Goal: Check status

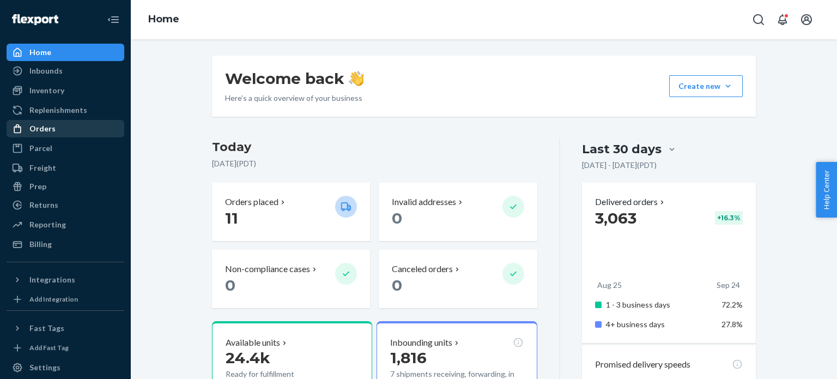
click at [114, 126] on div "Orders" at bounding box center [66, 128] width 116 height 15
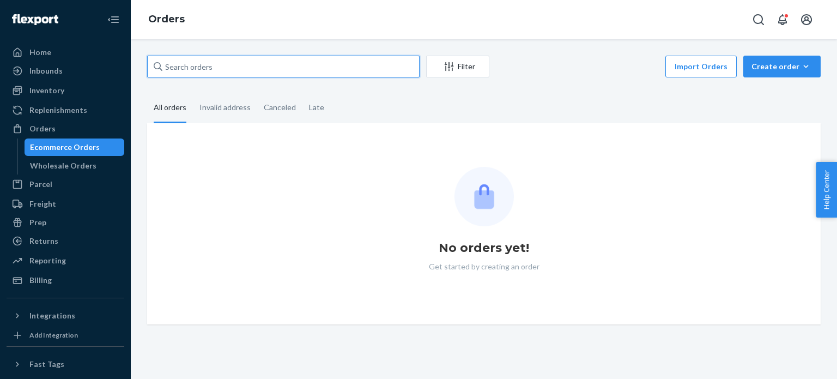
click at [208, 67] on input "text" at bounding box center [283, 67] width 273 height 22
paste input "135854853"
type input "135854853"
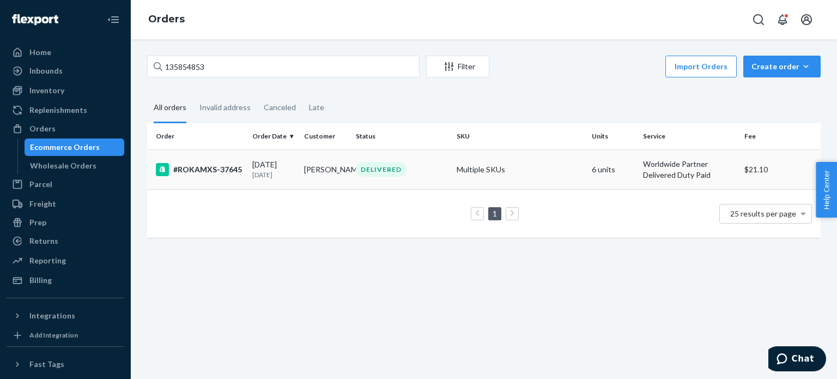
click at [236, 176] on td "#ROKAMXS-37645" at bounding box center [197, 169] width 101 height 40
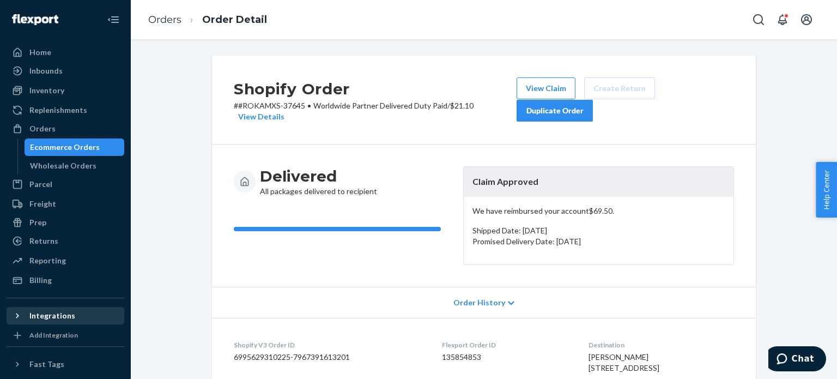
scroll to position [100, 0]
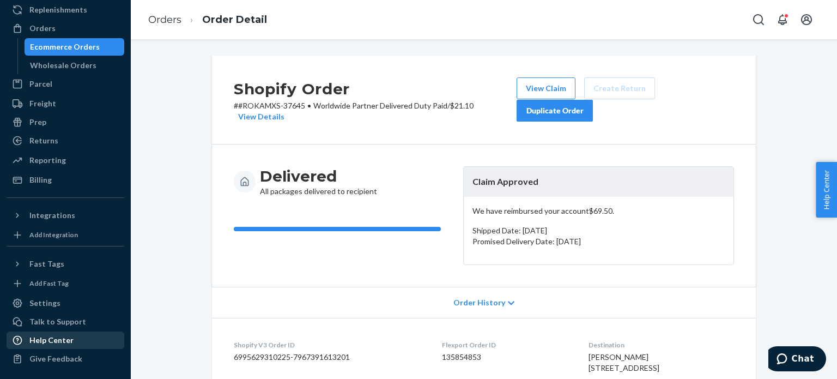
click at [69, 335] on div "Help Center" at bounding box center [51, 340] width 44 height 11
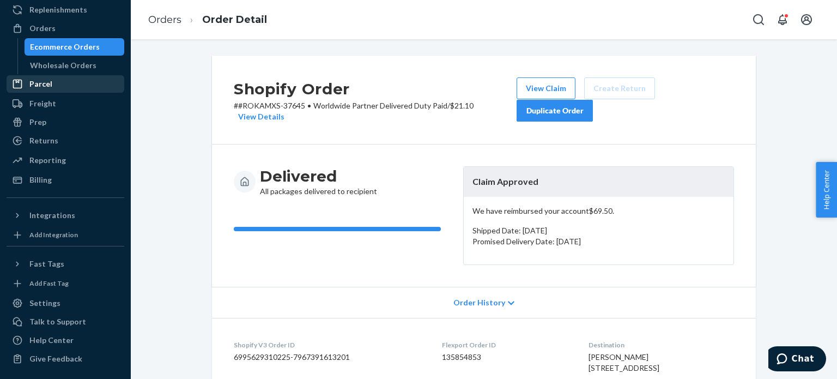
scroll to position [0, 0]
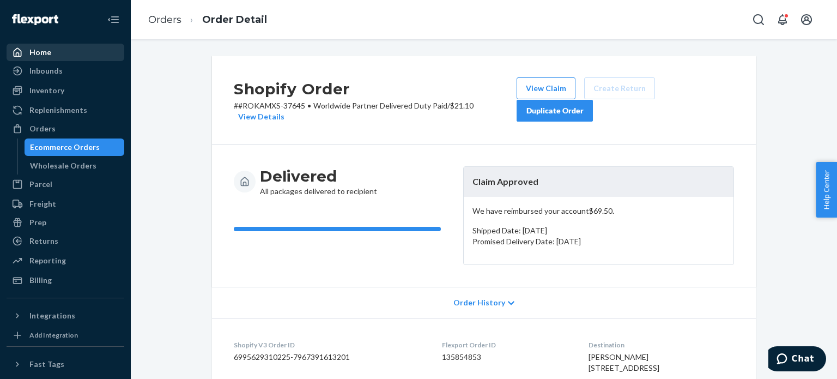
click at [82, 54] on div "Home" at bounding box center [66, 52] width 116 height 15
